Goal: Task Accomplishment & Management: Complete application form

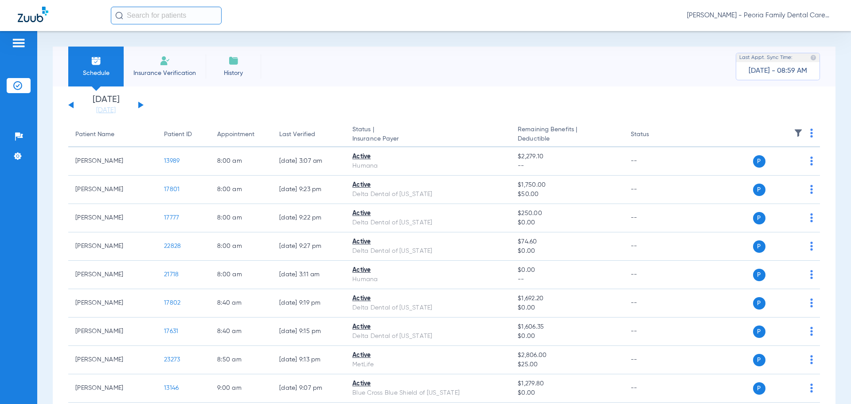
click at [191, 67] on li "Insurance Verification" at bounding box center [165, 67] width 82 height 40
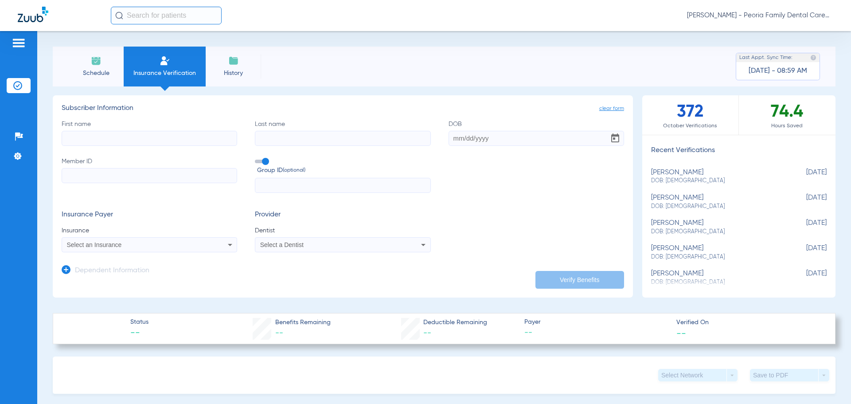
click at [156, 143] on input "First name" at bounding box center [150, 138] width 176 height 15
type input "[PERSON_NAME]"
click at [304, 134] on input "Last name" at bounding box center [343, 138] width 176 height 15
type input "Davidson"
click at [493, 141] on input "DOB" at bounding box center [537, 138] width 176 height 15
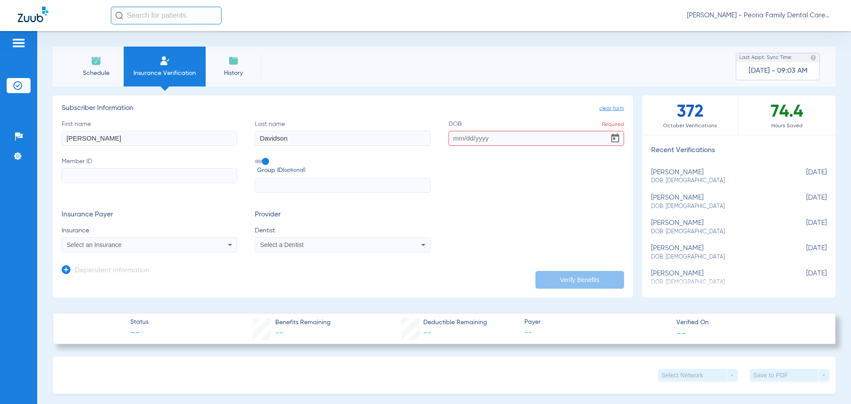
click at [233, 109] on h3 "Subscriber Information" at bounding box center [343, 108] width 563 height 9
click at [452, 137] on input "DOB Required" at bounding box center [537, 138] width 176 height 15
type input "[DATE]"
click at [147, 173] on input "Member ID" at bounding box center [150, 175] width 176 height 15
type input "08014630461"
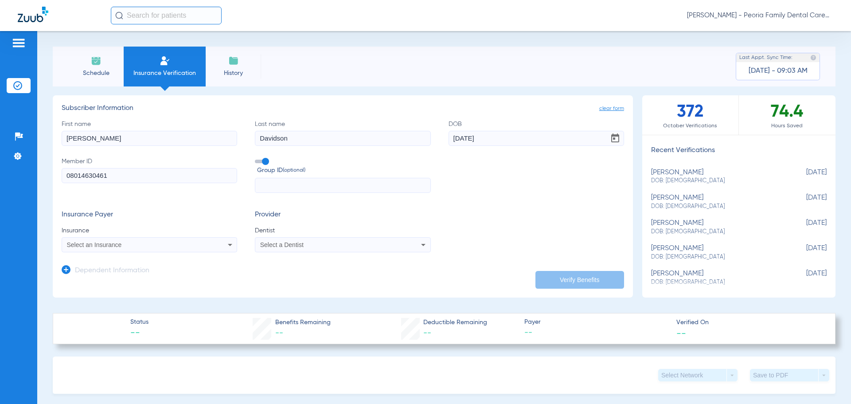
click at [280, 188] on input "text" at bounding box center [343, 185] width 176 height 15
type input "0"
type input "20240"
click at [225, 241] on icon at bounding box center [230, 244] width 11 height 11
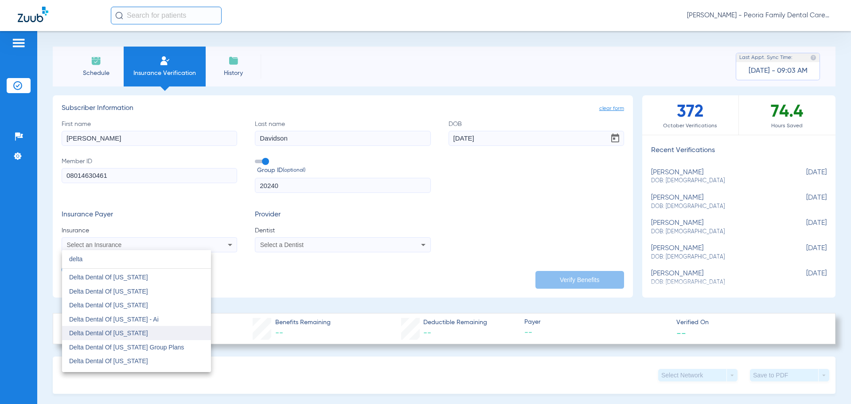
scroll to position [355, 0]
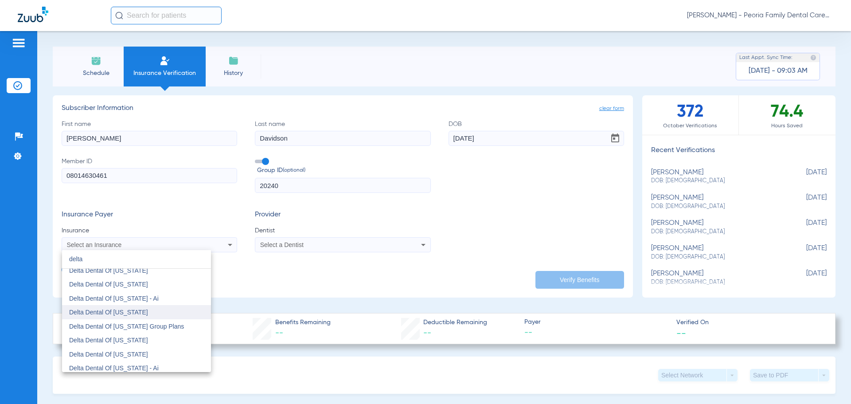
type input "delta"
click at [136, 316] on mat-option "Delta Dental Of [US_STATE]" at bounding box center [136, 312] width 149 height 14
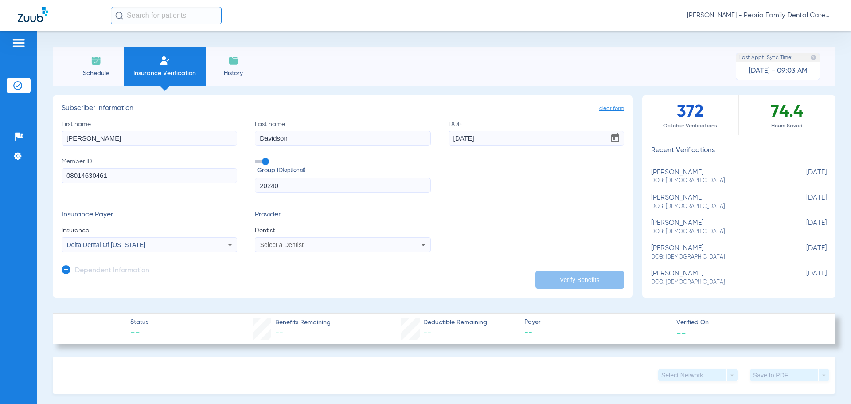
click at [325, 243] on div "Select a Dentist" at bounding box center [326, 245] width 133 height 6
type input "bela"
click at [322, 277] on span "[PERSON_NAME] 1790912046" at bounding box center [304, 276] width 86 height 6
click at [579, 275] on button "Verify Benefits" at bounding box center [579, 280] width 89 height 18
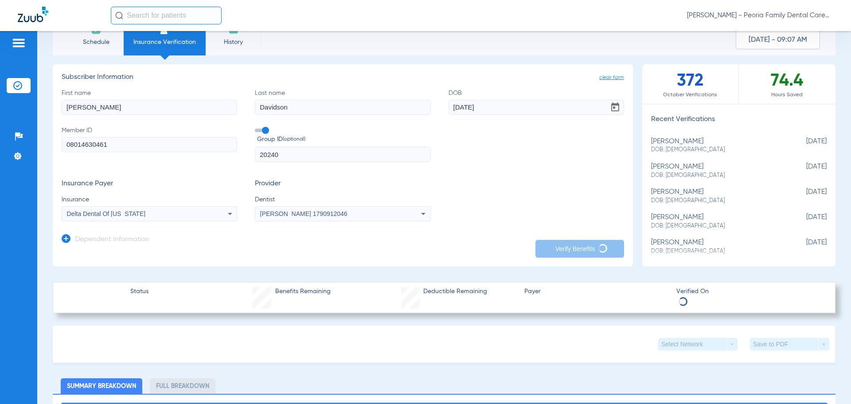
scroll to position [0, 0]
